Goal: Task Accomplishment & Management: Use online tool/utility

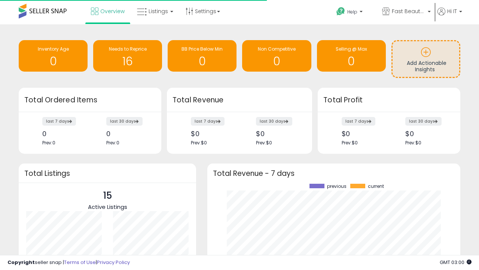
scroll to position [104, 238]
click at [406, 12] on span "Fast Beauty ([GEOGRAPHIC_DATA])" at bounding box center [409, 10] width 34 height 7
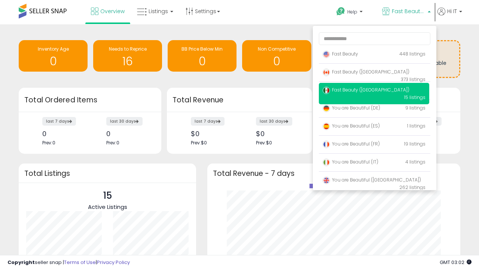
click at [374, 181] on span "You are Beautiful ([GEOGRAPHIC_DATA])" at bounding box center [372, 179] width 99 height 6
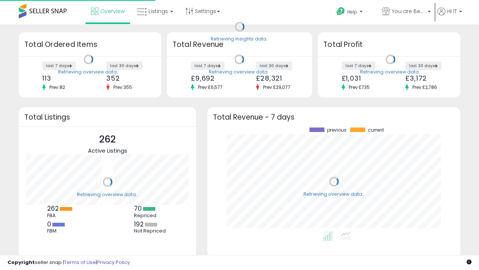
scroll to position [104, 238]
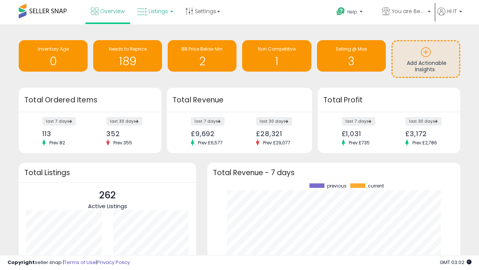
click at [154, 11] on span "Listings" at bounding box center [158, 10] width 19 height 7
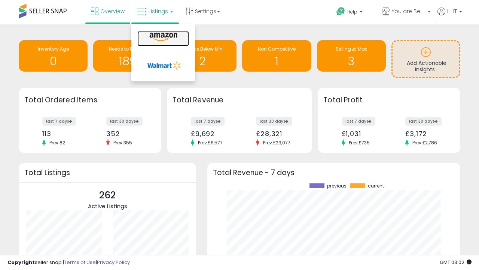
click at [163, 37] on icon at bounding box center [163, 37] width 33 height 10
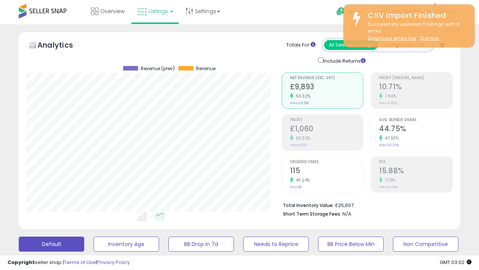
scroll to position [154, 255]
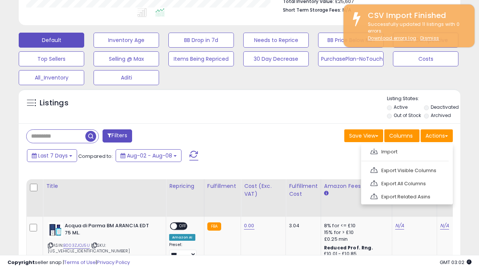
click at [374, 150] on span at bounding box center [374, 151] width 7 height 6
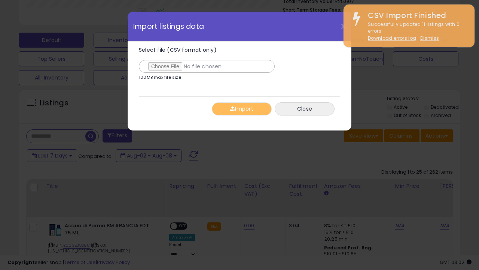
type input "**********"
click at [242, 109] on button "Import" at bounding box center [242, 108] width 60 height 13
